Goal: Register for event/course

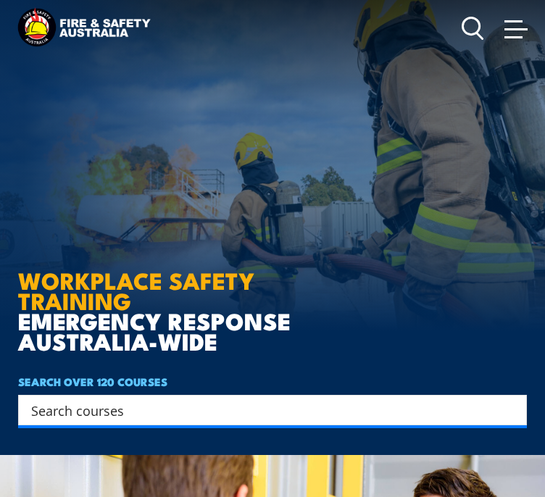
click at [510, 22] on span at bounding box center [514, 21] width 18 height 2
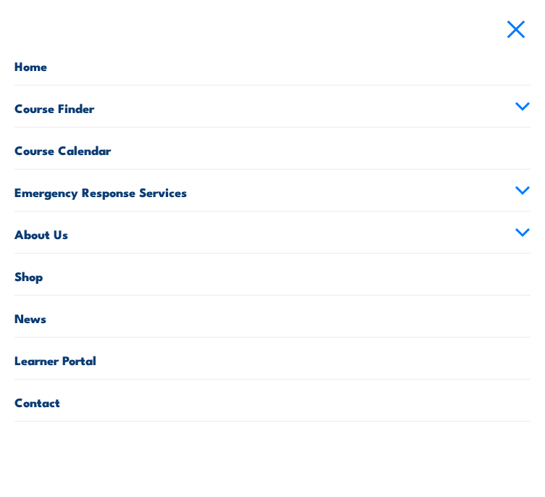
click at [515, 112] on icon at bounding box center [523, 107] width 16 height 10
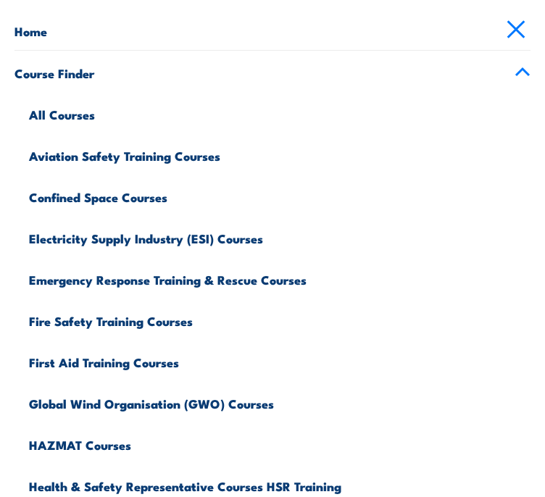
scroll to position [40, 0]
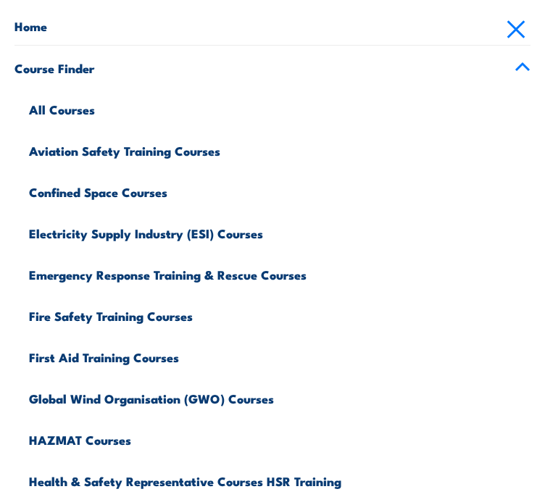
click at [65, 128] on link "All Courses" at bounding box center [280, 107] width 502 height 41
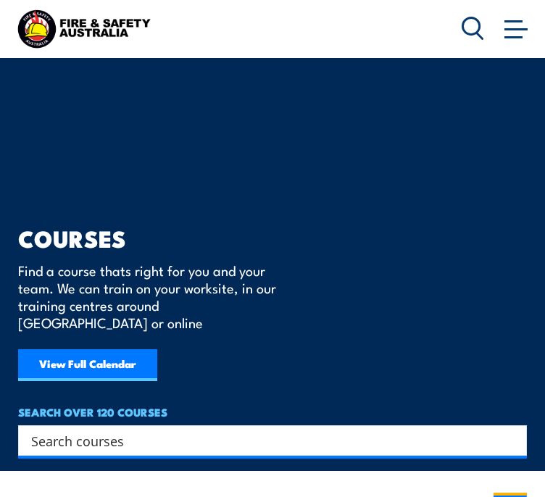
scroll to position [20, 0]
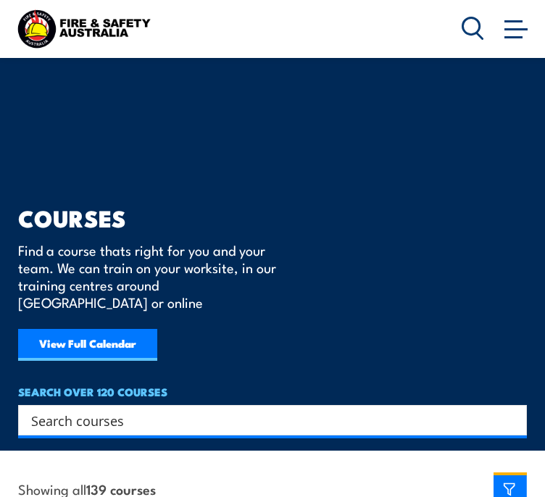
click at [141, 329] on link "View Full Calendar" at bounding box center [87, 345] width 139 height 32
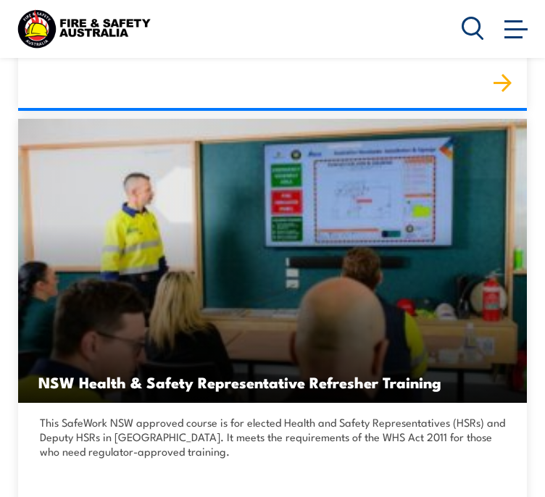
scroll to position [21729, 0]
